Goal: Check status

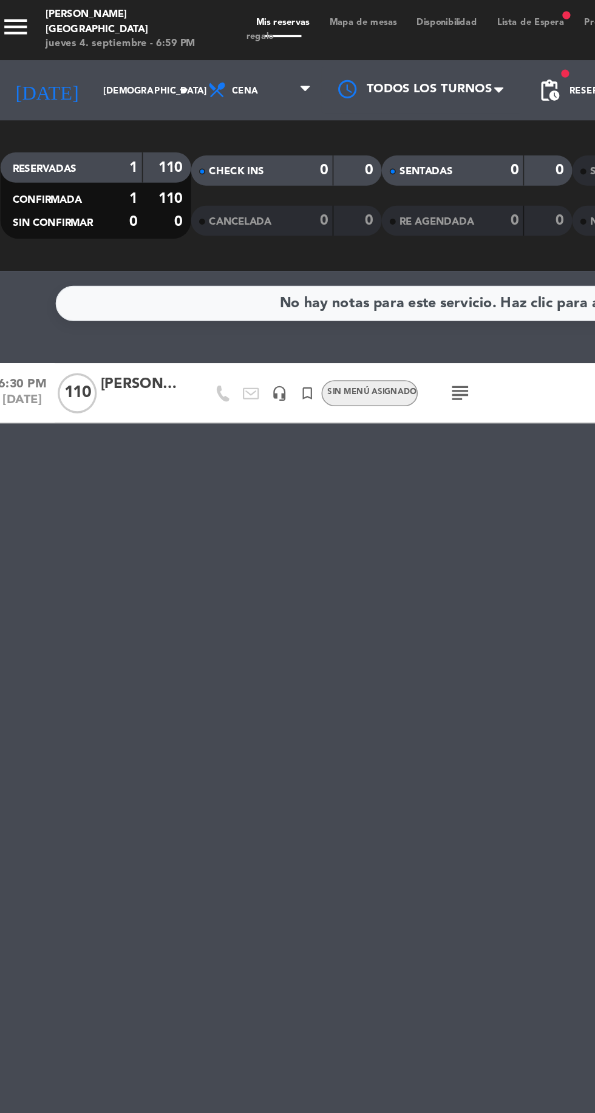
click at [118, 230] on div at bounding box center [126, 238] width 17 height 36
click at [99, 239] on div "[PERSON_NAME]" at bounding box center [94, 233] width 49 height 14
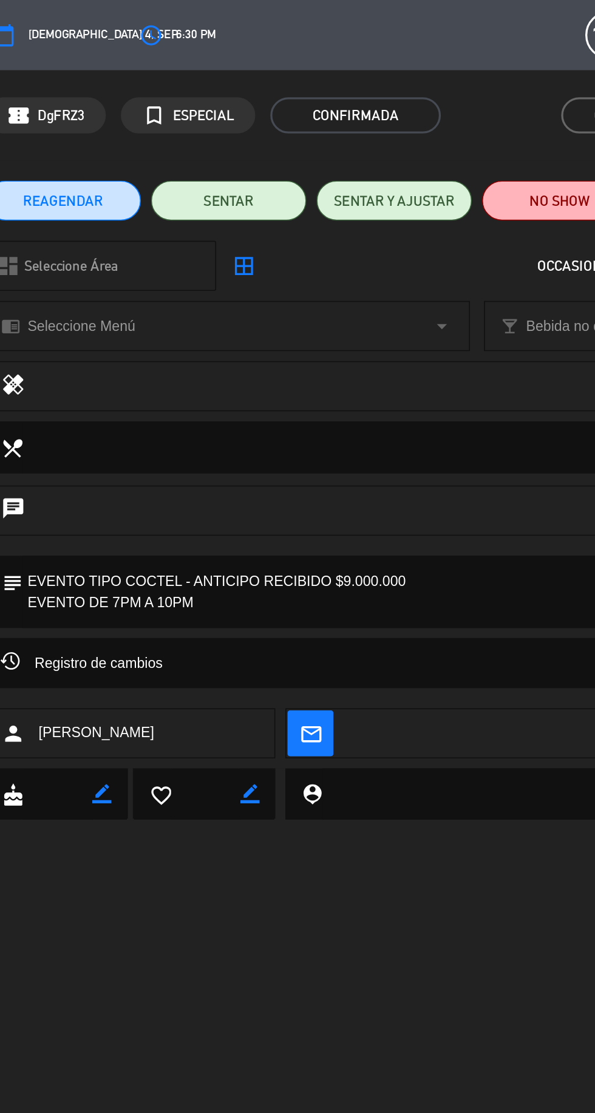
click at [313, 409] on div "Registro de cambios arrow_drop_down" at bounding box center [297, 401] width 595 height 30
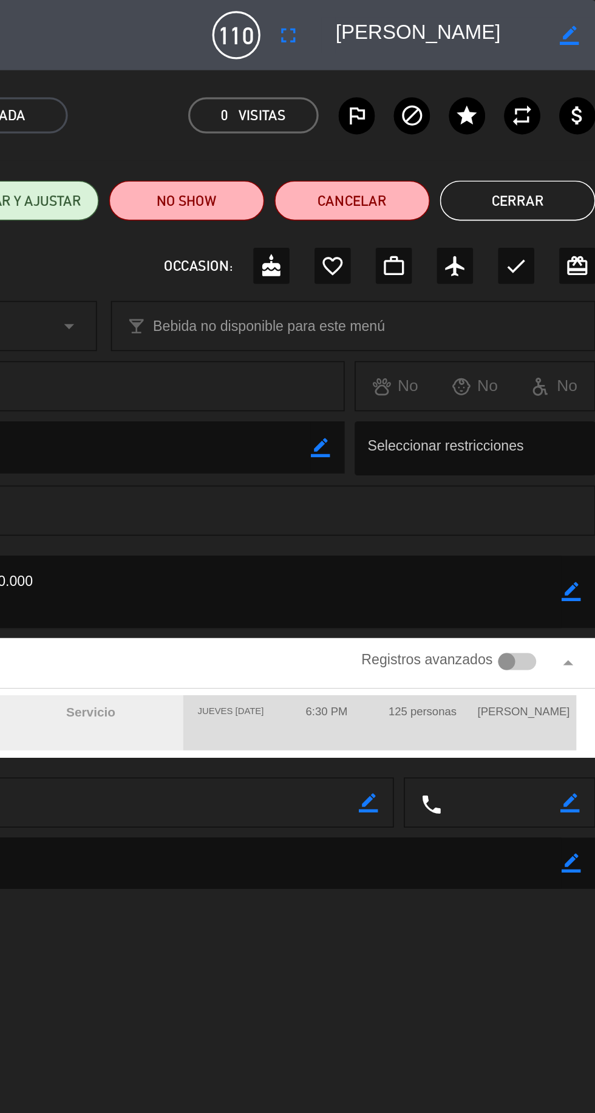
click at [542, 132] on button "Cerrar" at bounding box center [548, 121] width 94 height 24
